Goal: Check status: Check status

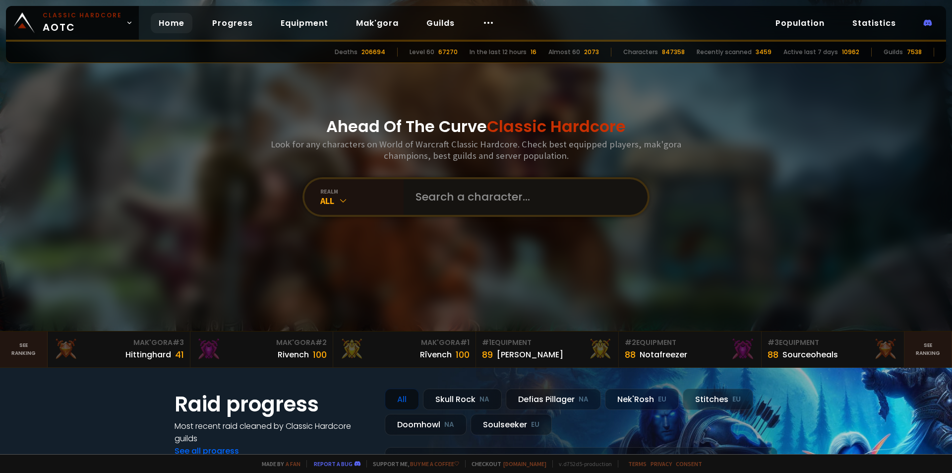
click at [459, 196] on input "text" at bounding box center [523, 197] width 226 height 36
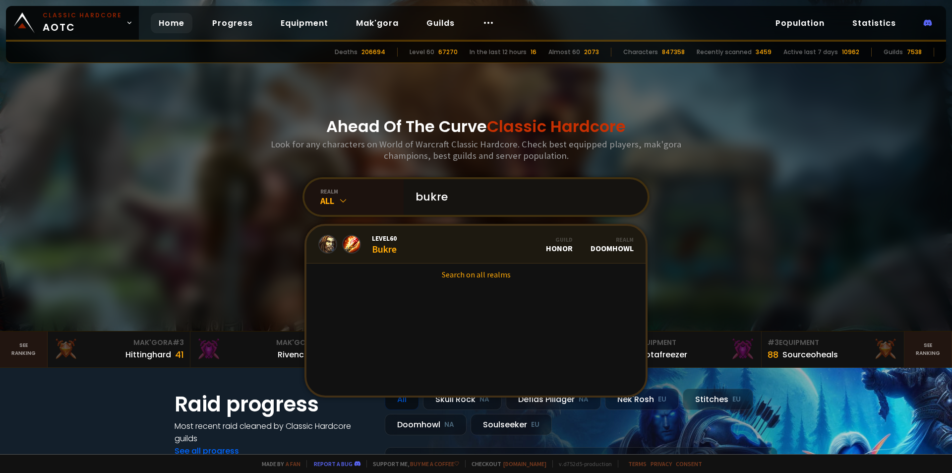
type input "bukre"
click at [424, 247] on link "Level 60 Bukre Guild Honor Realm Doomhowl" at bounding box center [475, 245] width 339 height 38
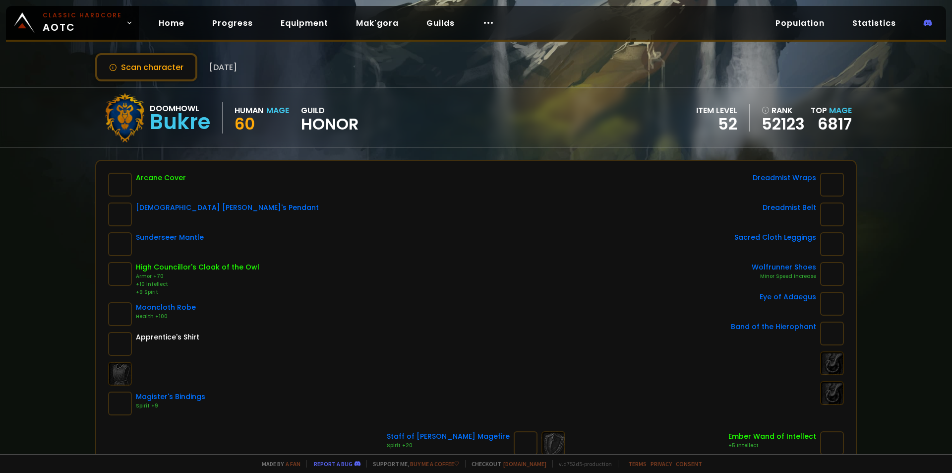
scroll to position [50, 0]
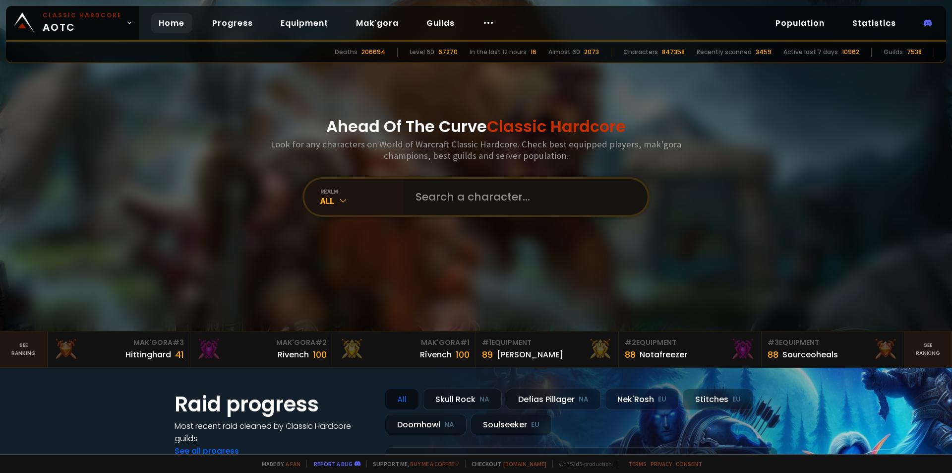
click at [438, 202] on input "text" at bounding box center [523, 197] width 226 height 36
paste input "Lambcakes"
type input "Lambcakes"
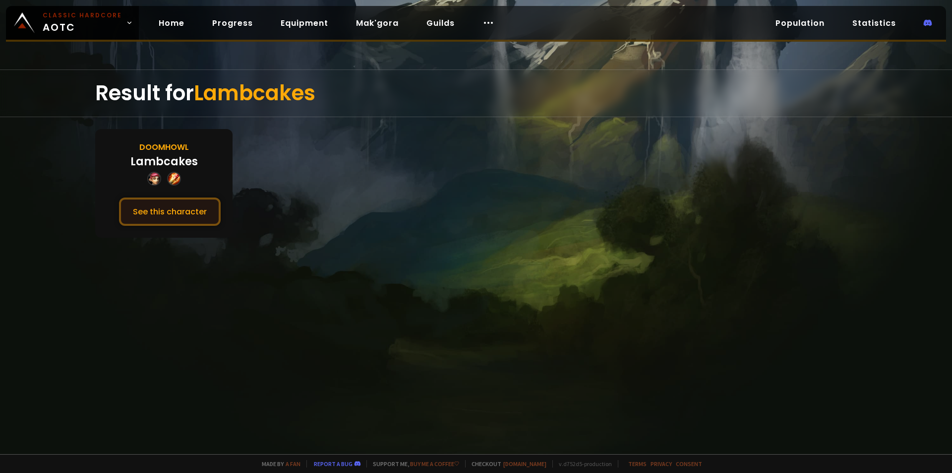
click at [170, 218] on button "See this character" at bounding box center [170, 211] width 102 height 28
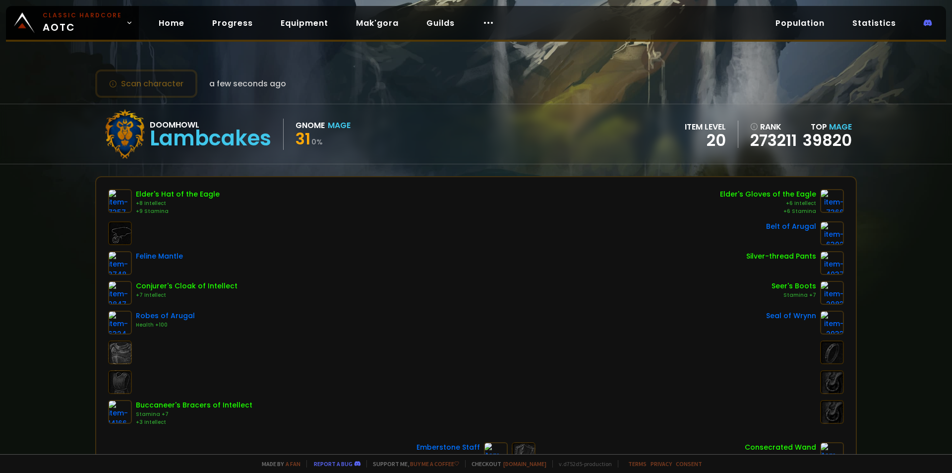
scroll to position [50, 0]
